Goal: Task Accomplishment & Management: Manage account settings

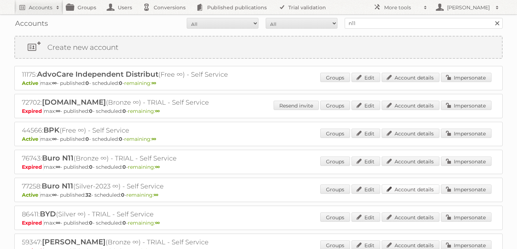
click at [412, 191] on link "Account details" at bounding box center [411, 189] width 58 height 9
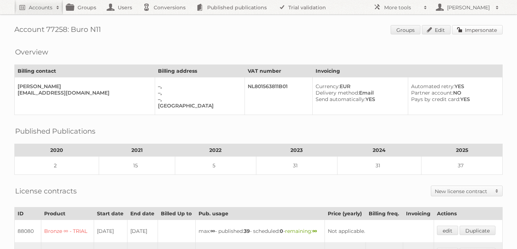
click at [468, 30] on link "Impersonate" at bounding box center [477, 29] width 51 height 9
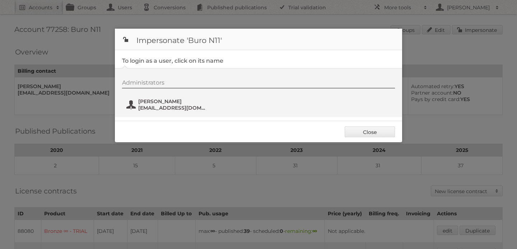
click at [169, 104] on span "Thon van Eijk" at bounding box center [173, 101] width 70 height 6
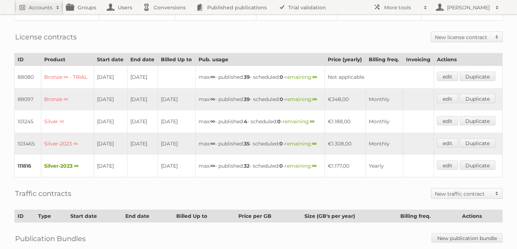
scroll to position [242, 0]
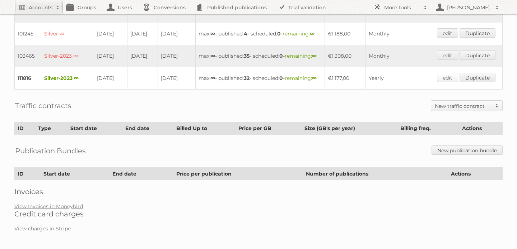
click at [447, 82] on link "edit" at bounding box center [447, 77] width 21 height 9
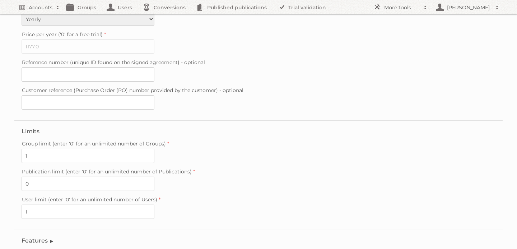
scroll to position [209, 0]
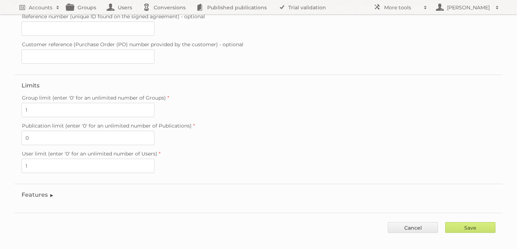
click at [37, 192] on legend "Features" at bounding box center [38, 195] width 33 height 7
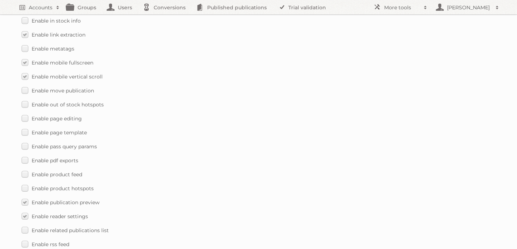
scroll to position [829, 0]
click at [116, 92] on div "Enable accessibility text Enable account tree structure Enable analytics ask fo…" at bounding box center [259, 8] width 474 height 850
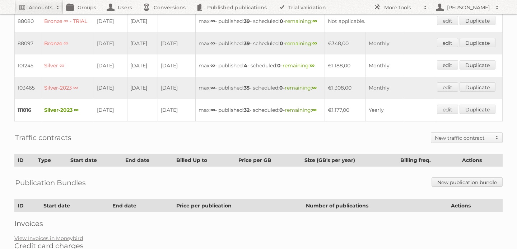
scroll to position [211, 0]
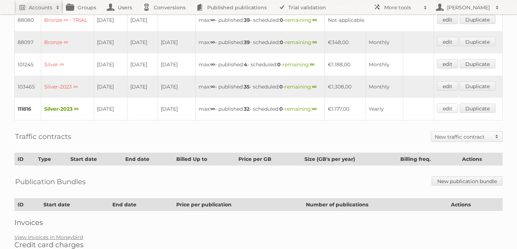
click at [447, 113] on link "edit" at bounding box center [447, 108] width 21 height 9
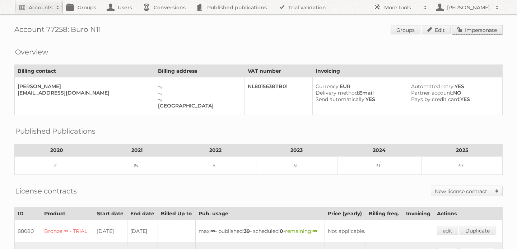
click at [472, 31] on link "Impersonate" at bounding box center [477, 29] width 51 height 9
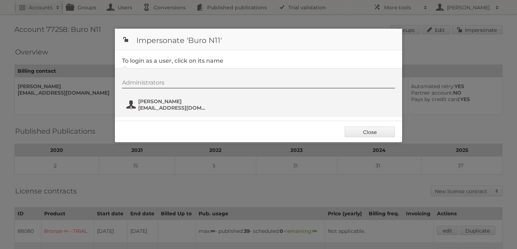
click at [153, 108] on span "tve@n11.nl" at bounding box center [173, 108] width 70 height 6
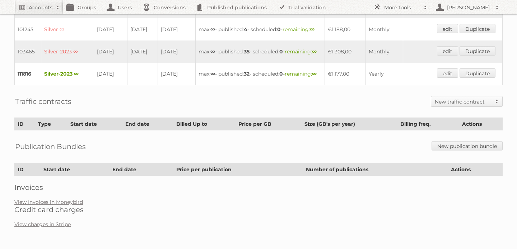
scroll to position [288, 0]
click at [448, 75] on link "edit" at bounding box center [447, 73] width 21 height 9
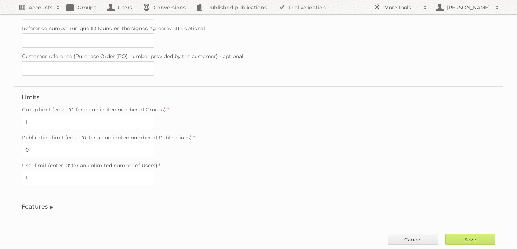
scroll to position [209, 0]
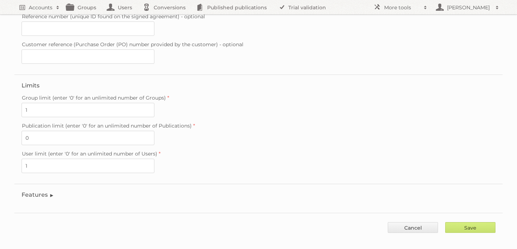
click at [31, 192] on legend "Features" at bounding box center [38, 195] width 33 height 7
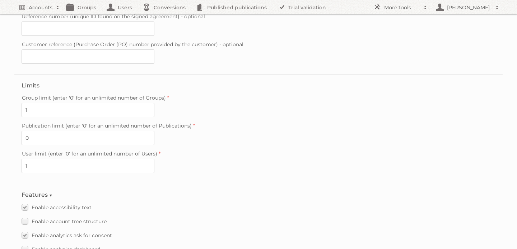
scroll to position [594, 0]
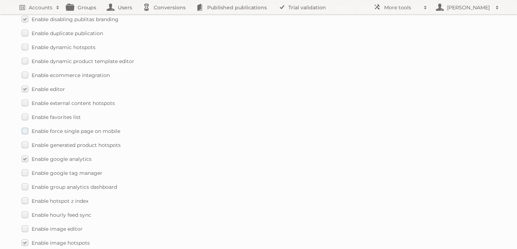
click at [24, 126] on label "Enable force single page on mobile" at bounding box center [71, 131] width 99 height 10
click at [0, 0] on input "Enable force single page on mobile" at bounding box center [0, 0] width 0 height 0
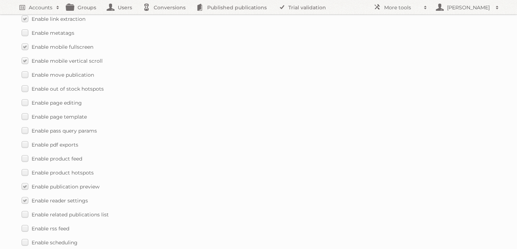
scroll to position [1063, 0]
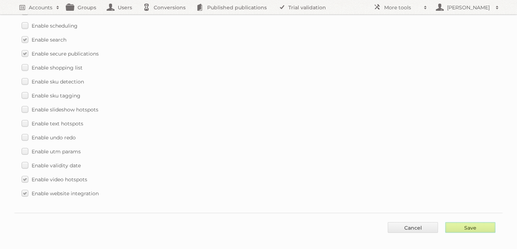
click at [462, 223] on input "Save" at bounding box center [470, 228] width 50 height 11
type input "..."
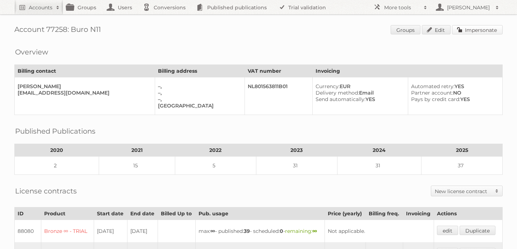
click at [475, 33] on link "Impersonate" at bounding box center [477, 29] width 51 height 9
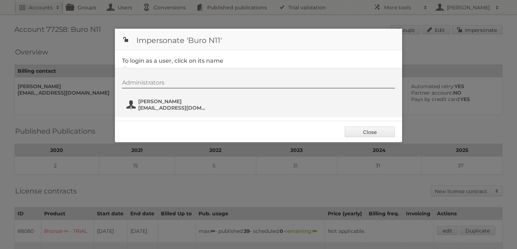
click at [150, 106] on span "[EMAIL_ADDRESS][DOMAIN_NAME]" at bounding box center [173, 108] width 70 height 6
